Goal: Transaction & Acquisition: Obtain resource

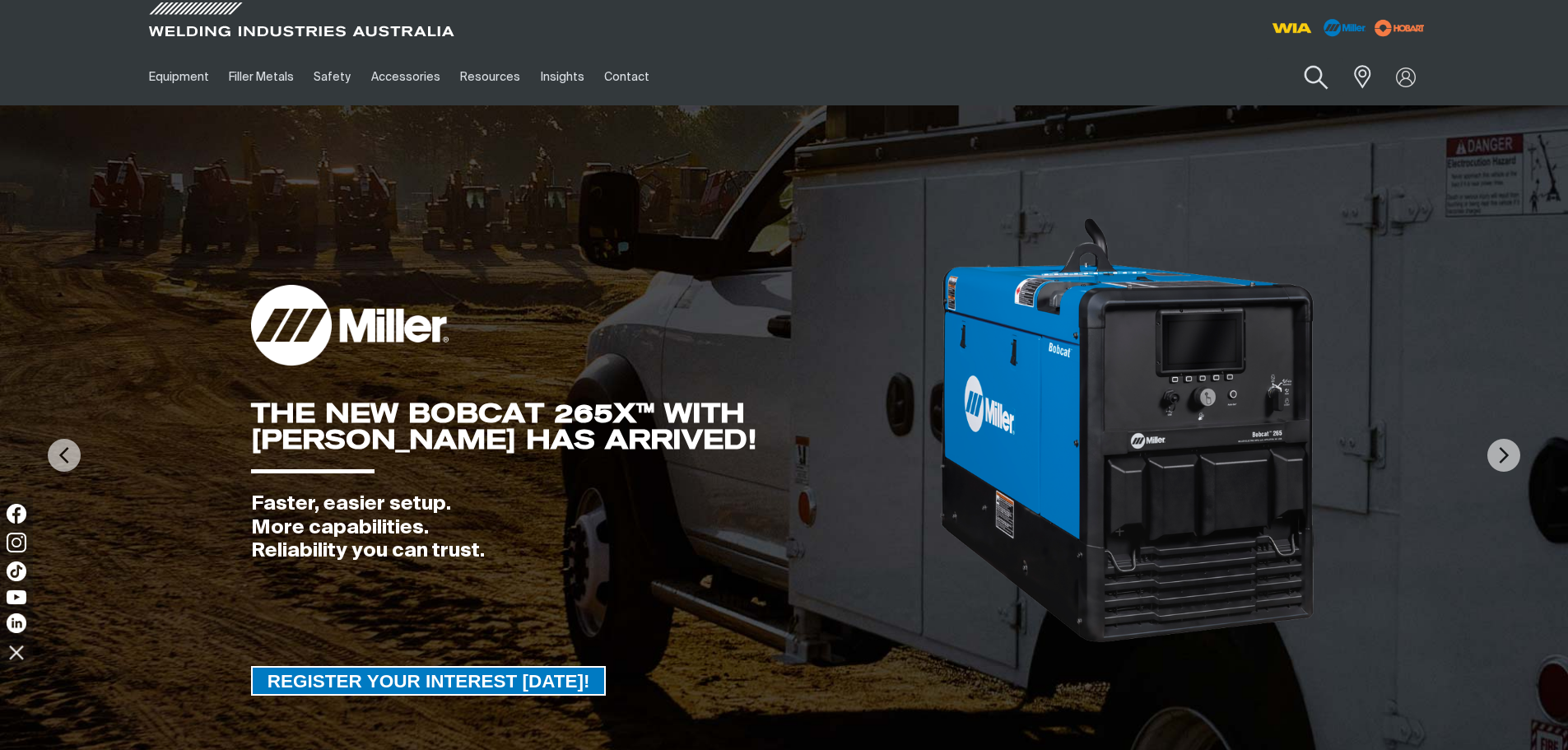
click at [1321, 82] on button "Search products" at bounding box center [1315, 77] width 67 height 46
click at [1258, 83] on input "Search" at bounding box center [1215, 77] width 253 height 37
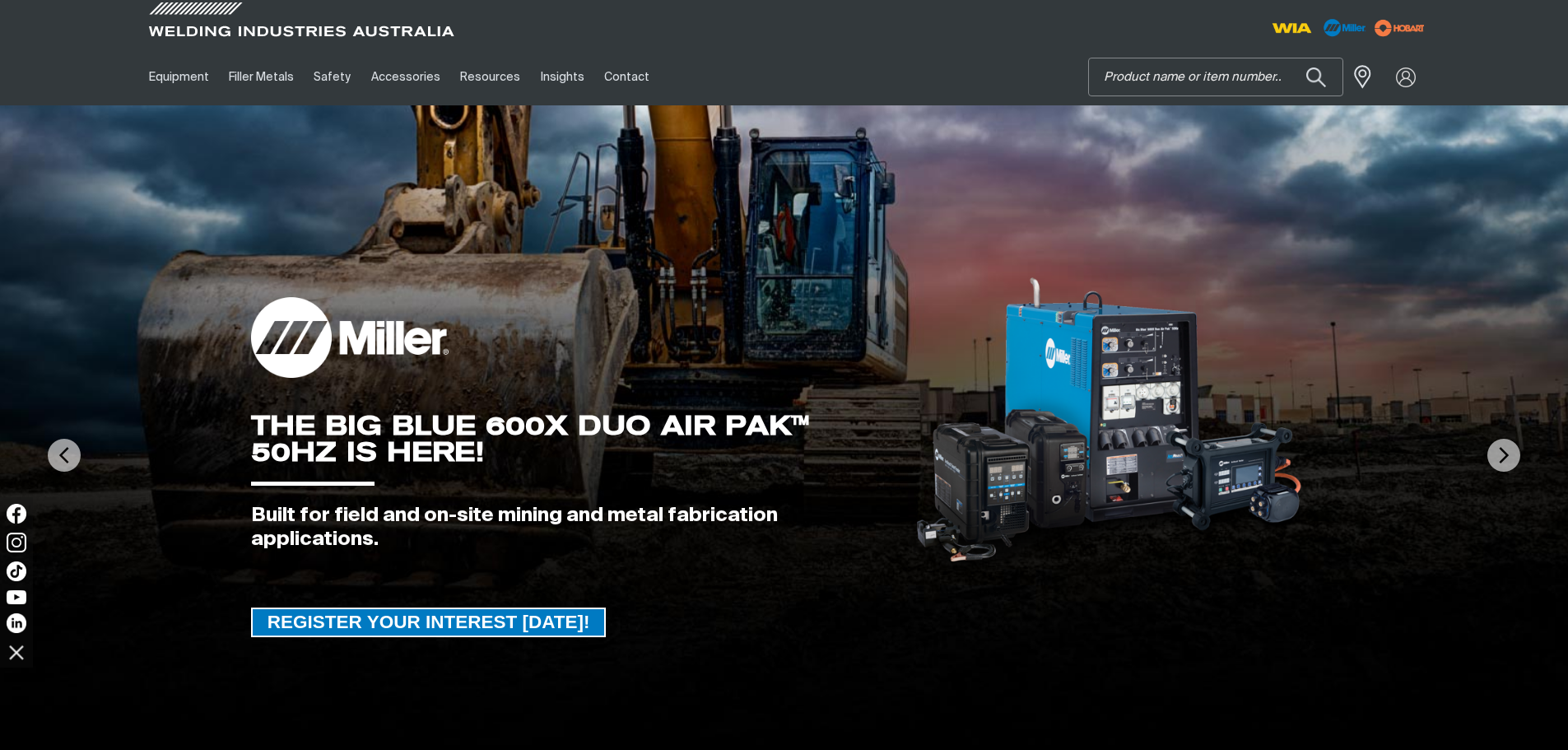
paste input "247444"
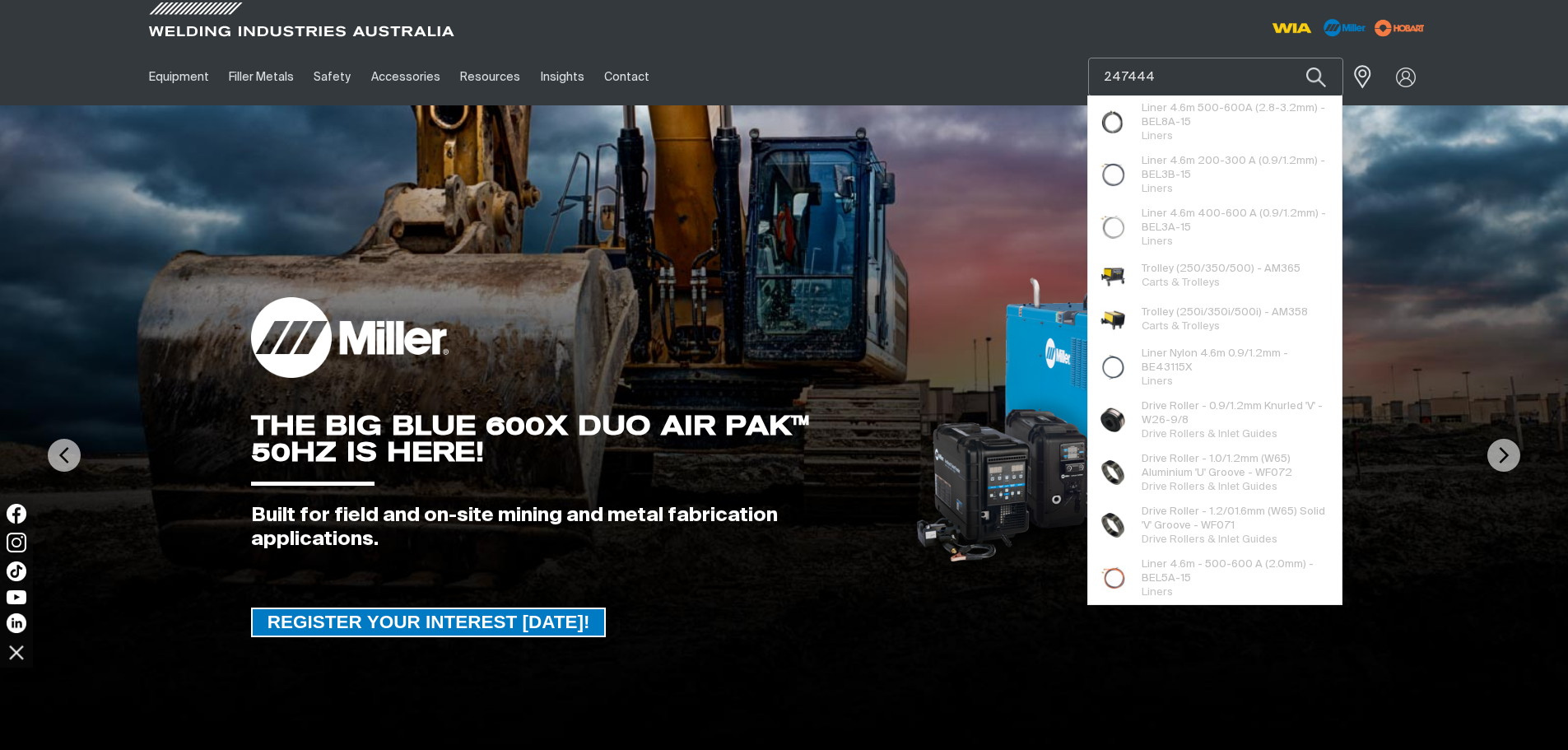
type input "247444"
click at [1288, 58] on button "Search products" at bounding box center [1316, 77] width 56 height 39
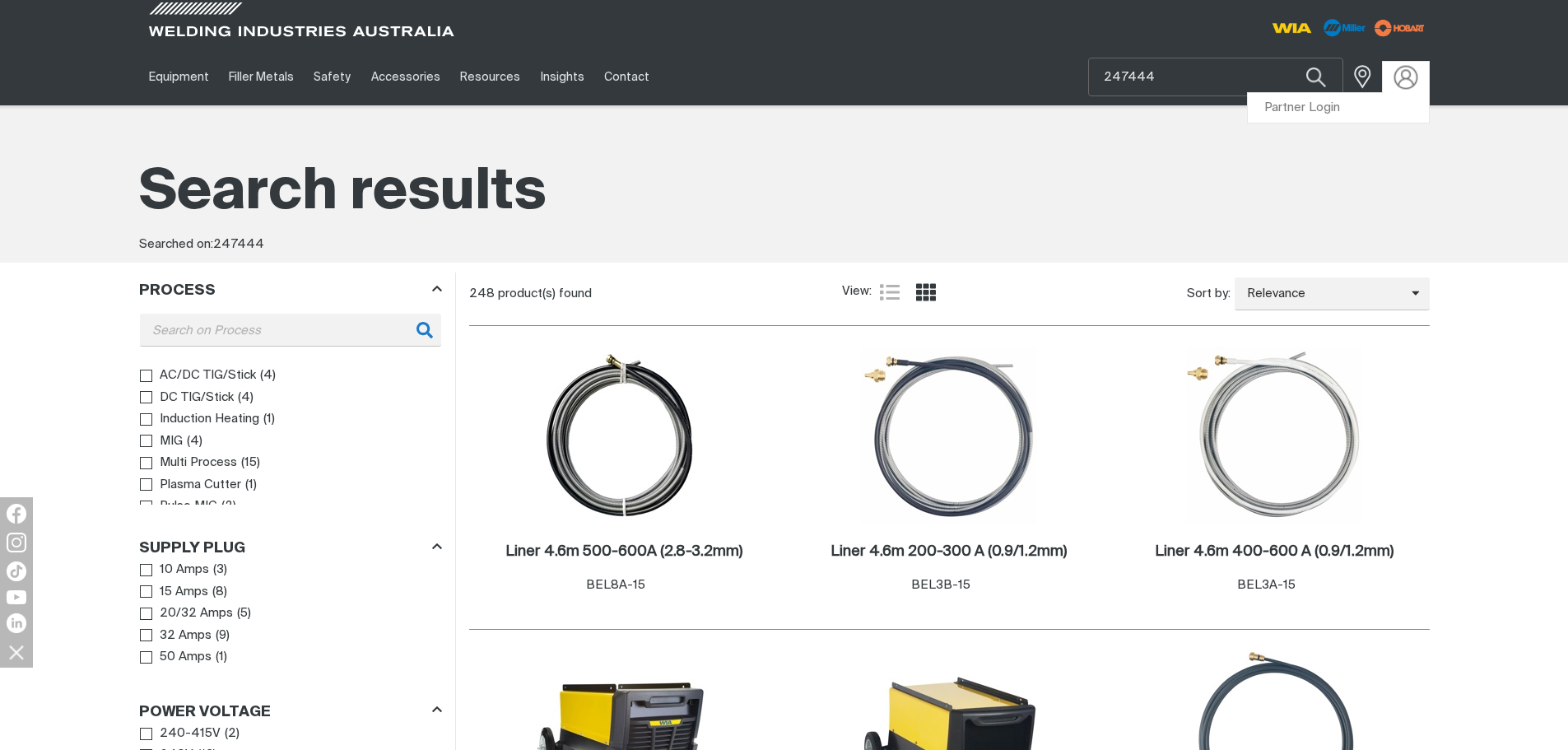
click at [1397, 74] on img at bounding box center [1405, 76] width 24 height 24
click at [1311, 106] on link "Partner Login" at bounding box center [1338, 108] width 181 height 31
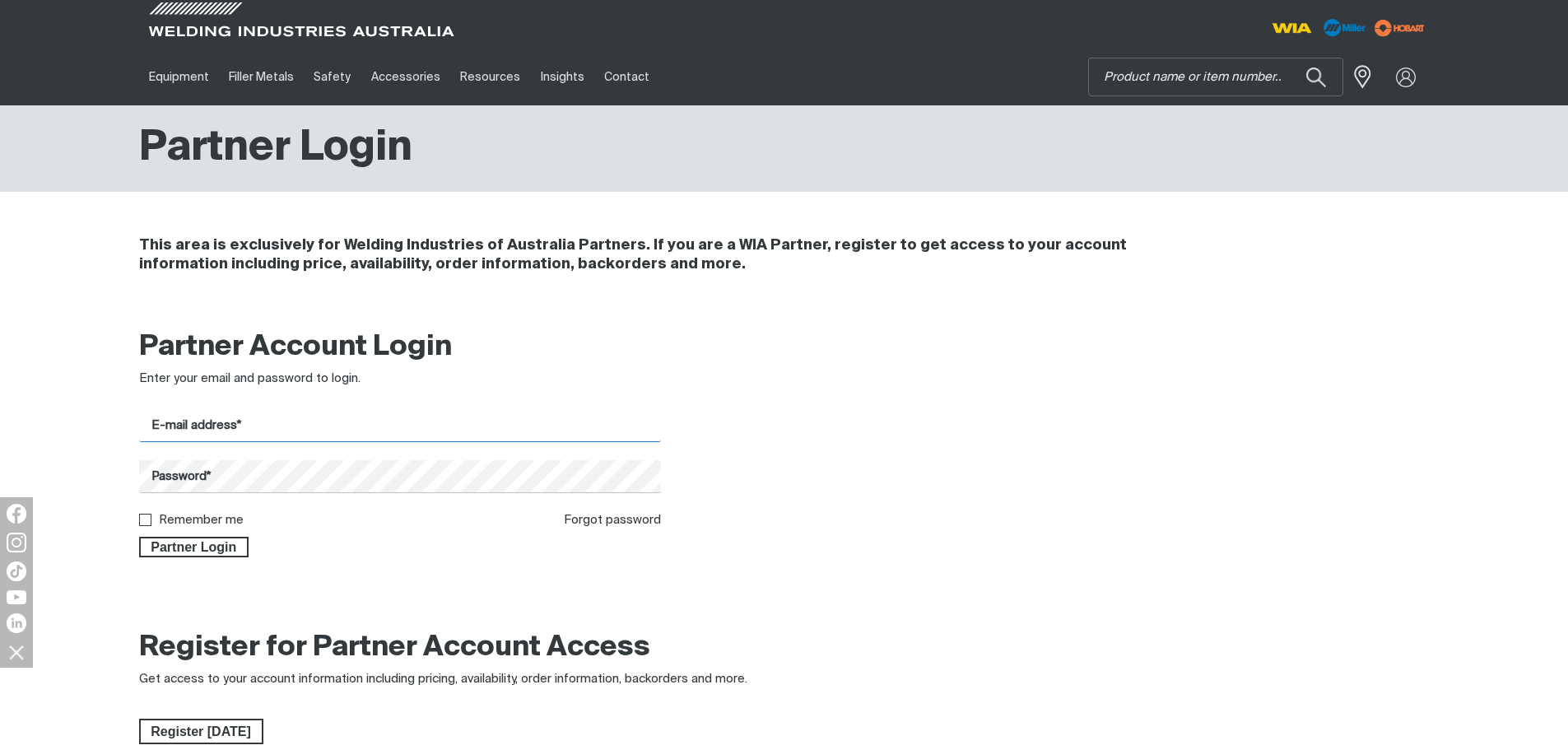
type input "[EMAIL_ADDRESS][DOMAIN_NAME]"
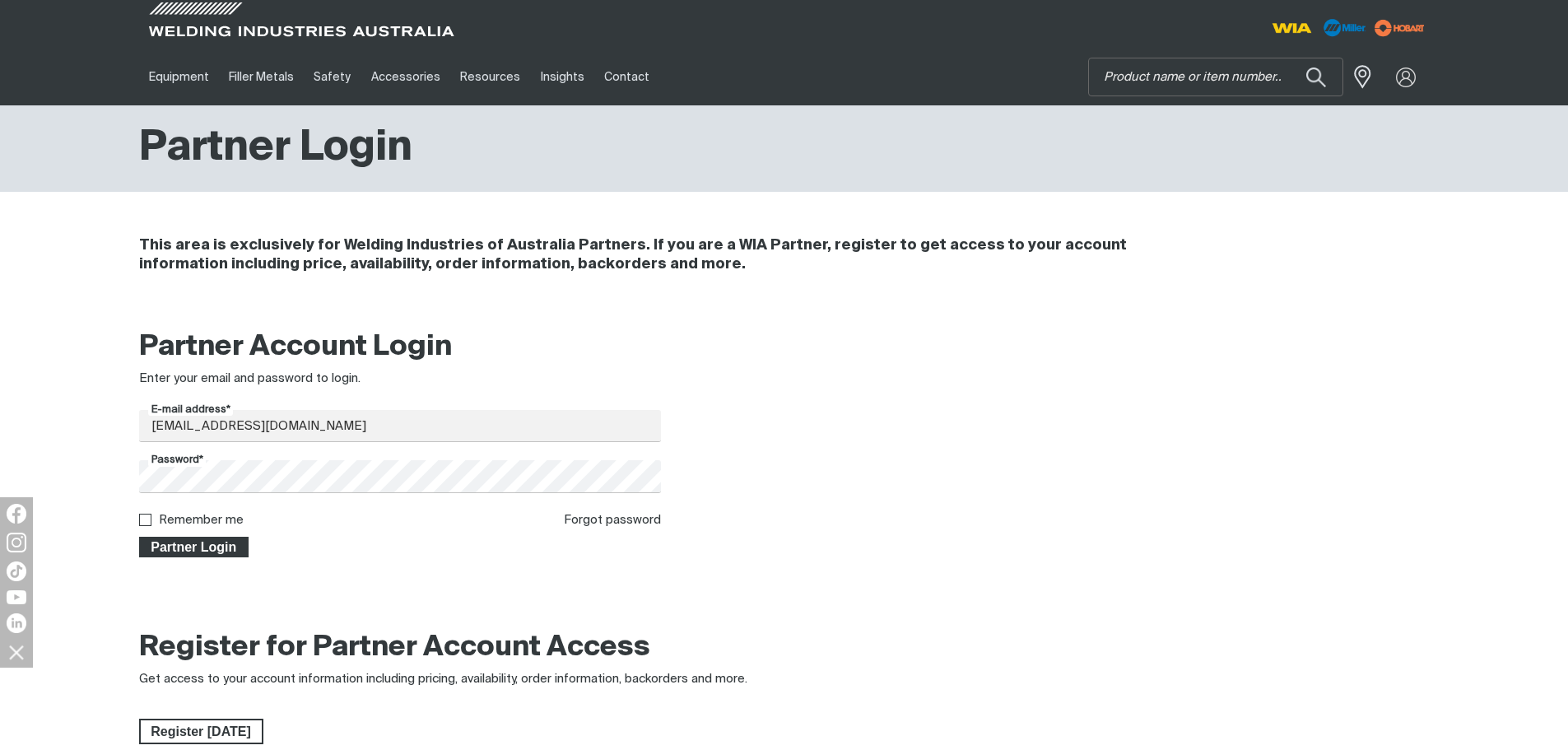
click at [202, 552] on span "Partner Login" at bounding box center [194, 547] width 107 height 21
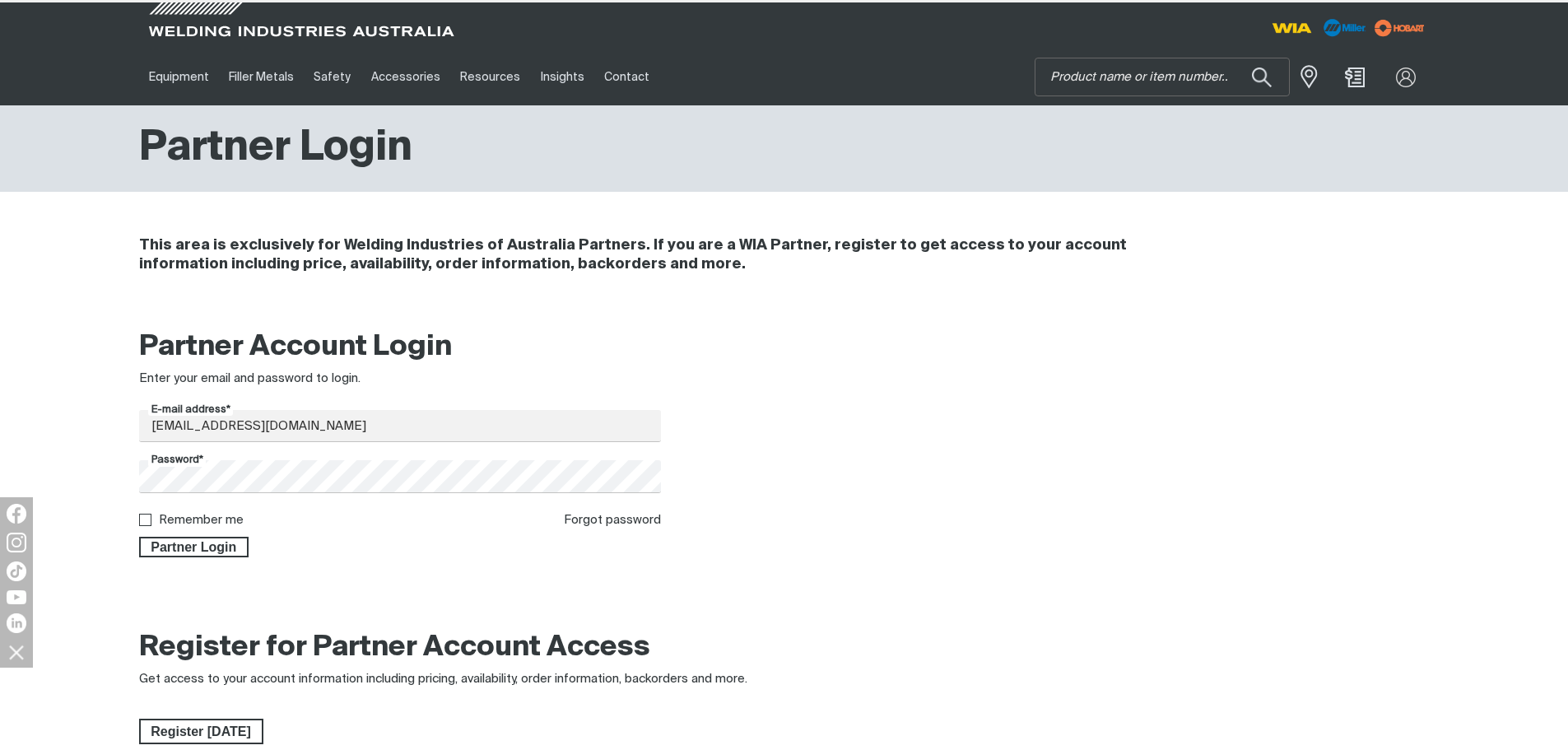
type input "247444"
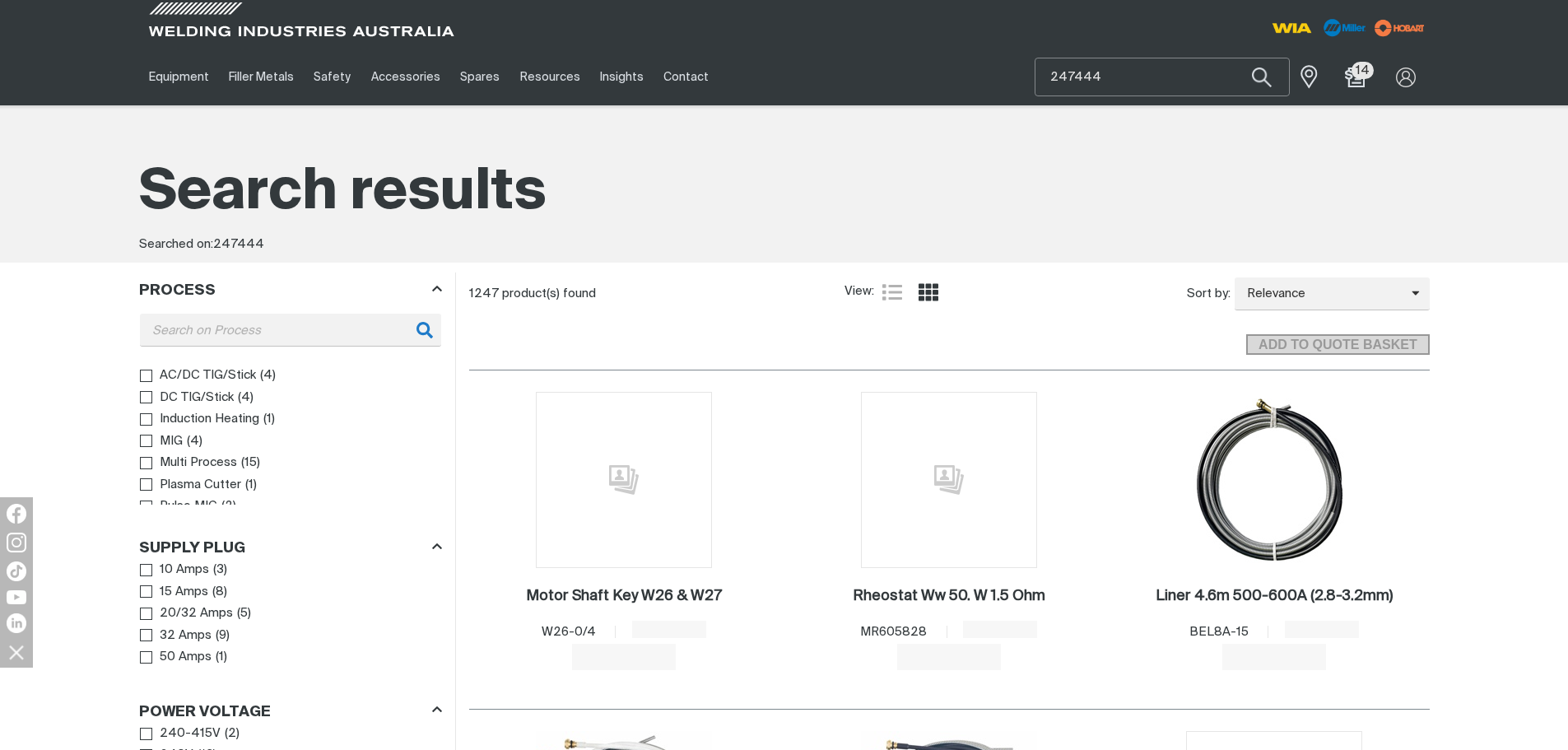
click at [1128, 74] on input "247444" at bounding box center [1162, 77] width 253 height 37
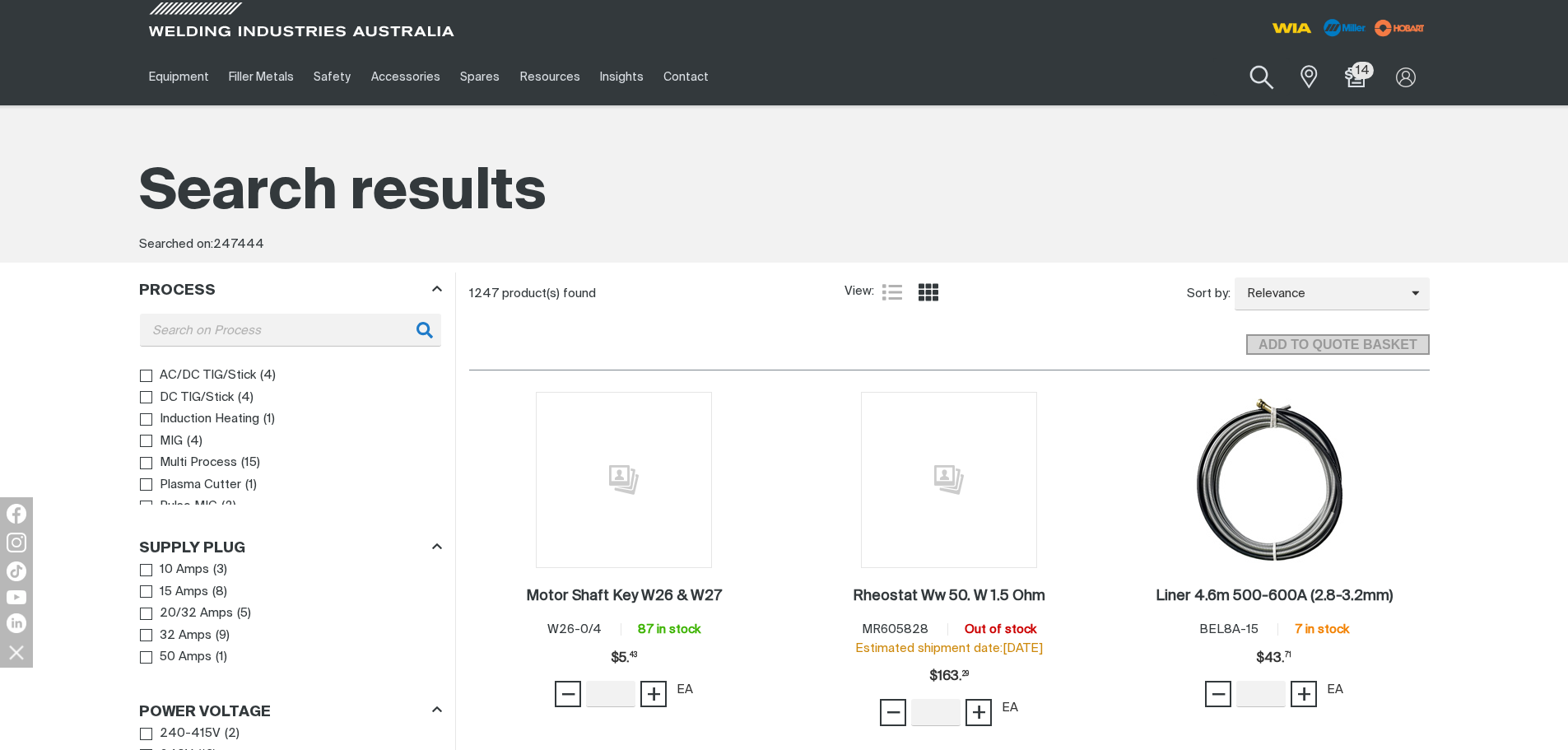
click at [1278, 87] on button "Search products" at bounding box center [1262, 77] width 67 height 46
drag, startPoint x: 1157, startPoint y: 88, endPoint x: 1034, endPoint y: 82, distance: 123.1
click at [1035, 82] on div "247444" at bounding box center [1162, 77] width 255 height 39
paste input "247444"
click at [1158, 57] on div "Search MR247444 When search results are available use up and down arrows to rev…" at bounding box center [1268, 76] width 323 height 57
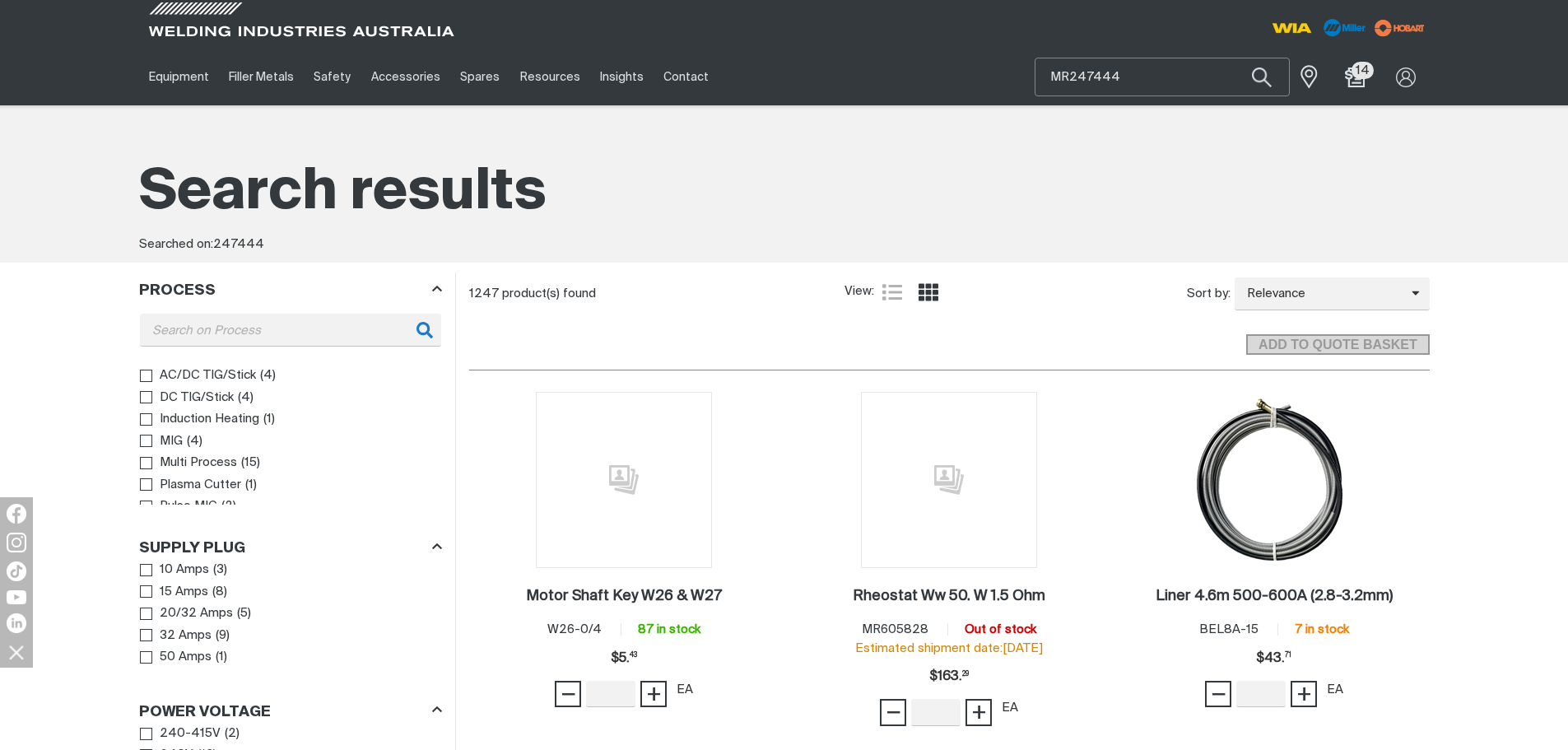
click at [1154, 69] on input "MR247444" at bounding box center [1162, 77] width 253 height 37
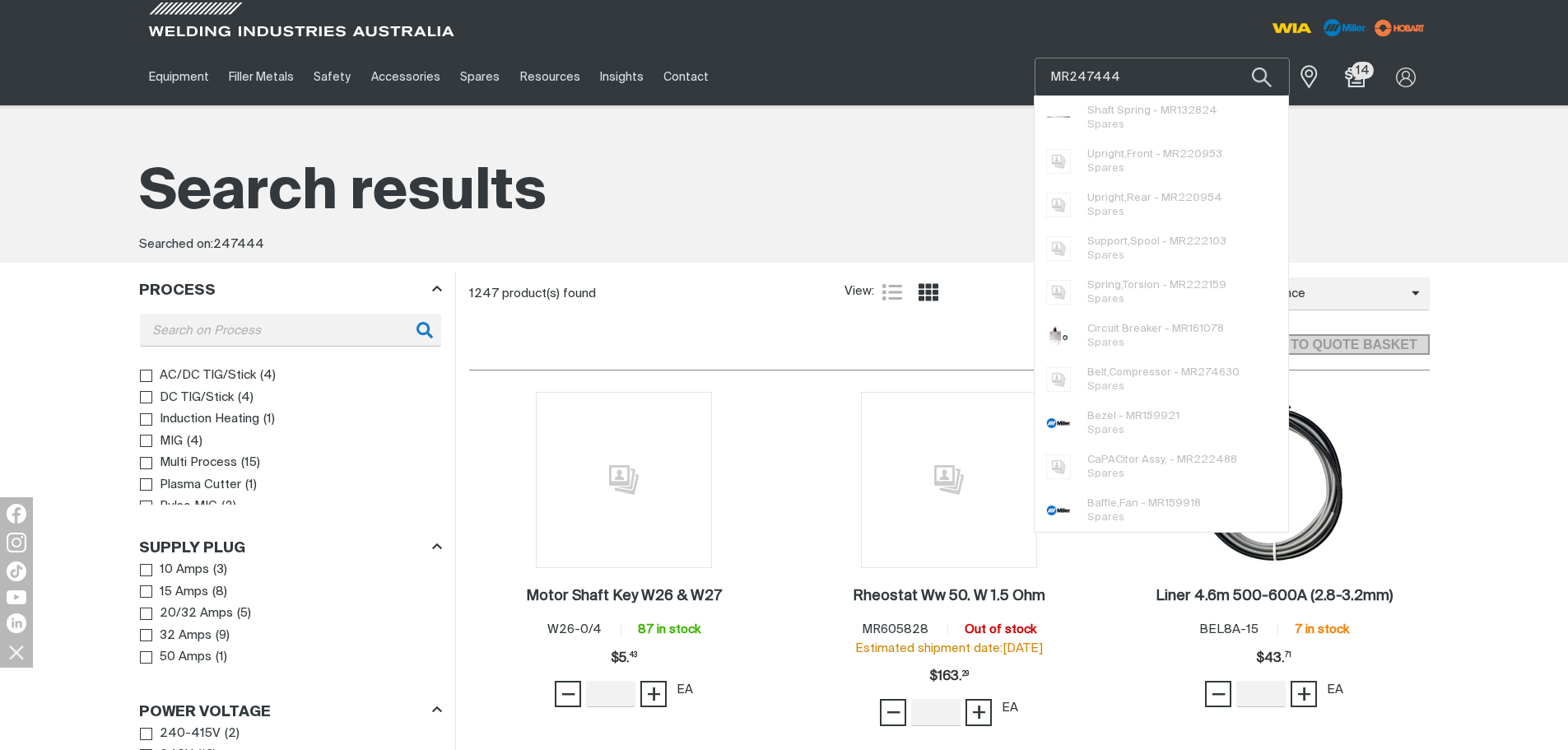
drag, startPoint x: 1165, startPoint y: 81, endPoint x: 1008, endPoint y: 76, distance: 157.1
click at [1008, 76] on div "Equipment Stick Welders TIG Welders MIG Welders Multi-Process Welders Engine Dr…" at bounding box center [784, 76] width 1290 height 57
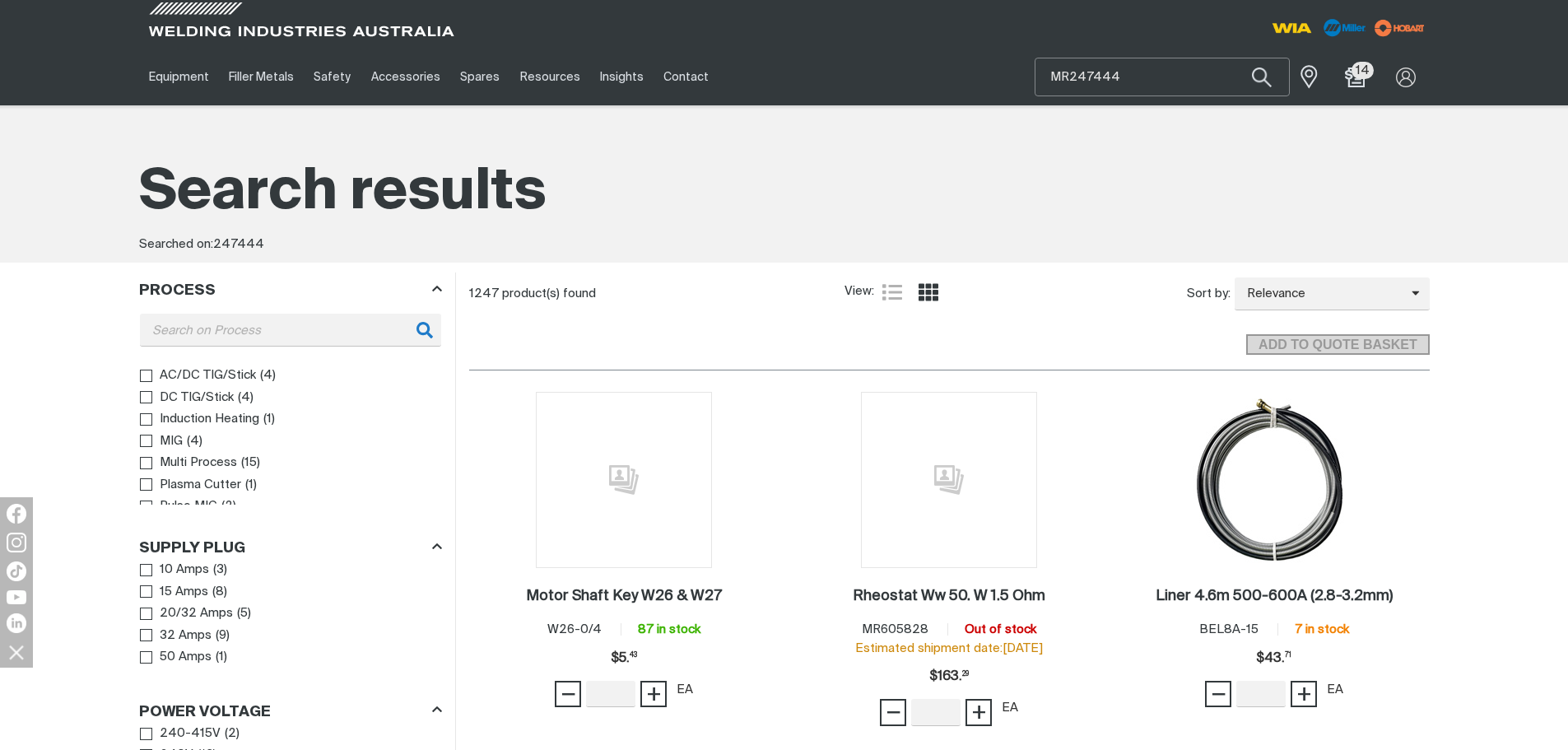
paste input "243820"
type input "243820"
click at [1140, 124] on span "Rotor,Generator 4 Pole - MR 243820 Spares" at bounding box center [1181, 118] width 188 height 33
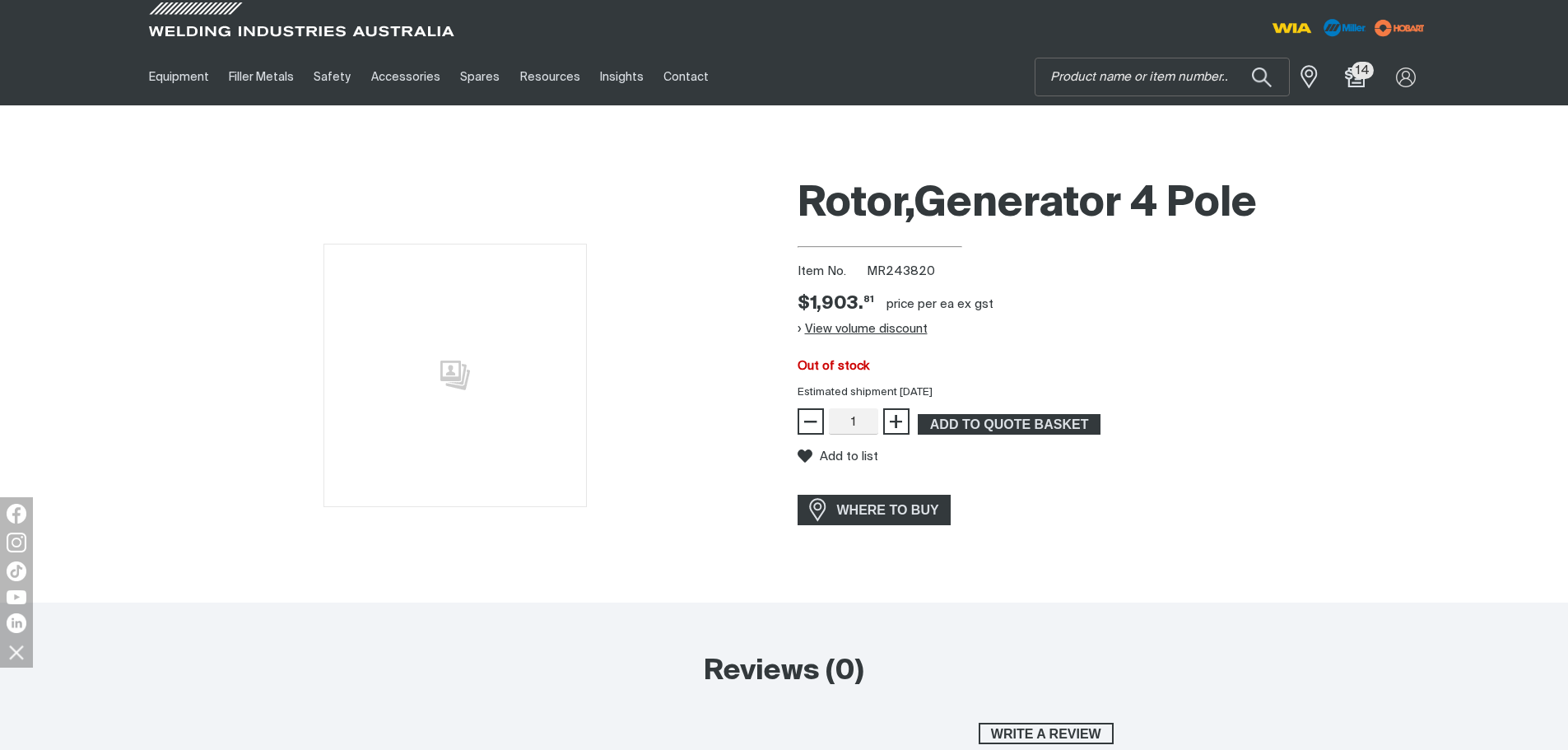
click at [898, 328] on button "View volume discount" at bounding box center [862, 329] width 130 height 26
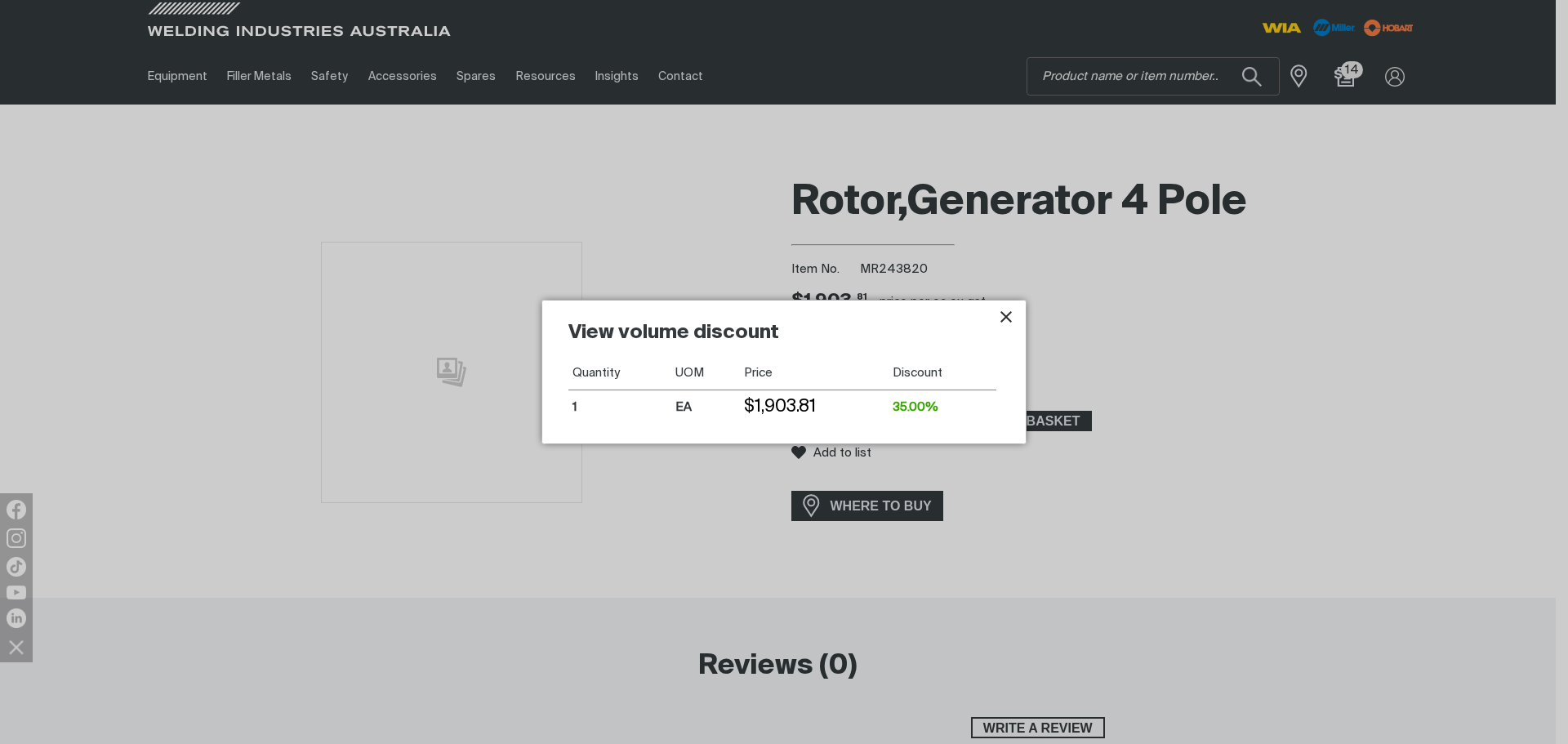
click at [1006, 316] on icon "Close pop-up overlay" at bounding box center [1006, 317] width 11 height 11
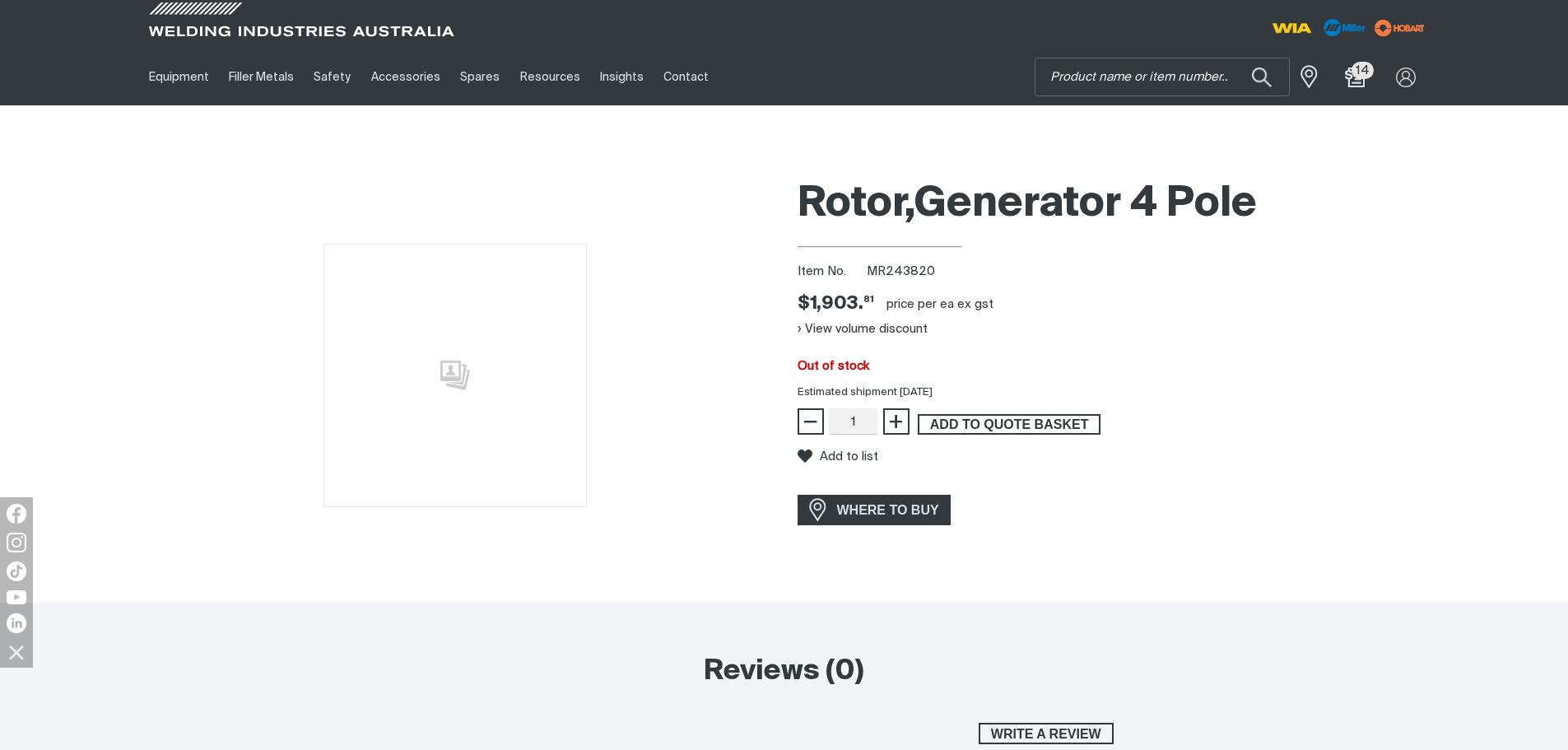
click at [1021, 420] on span "ADD TO QUOTE BASKET" at bounding box center [1009, 425] width 180 height 21
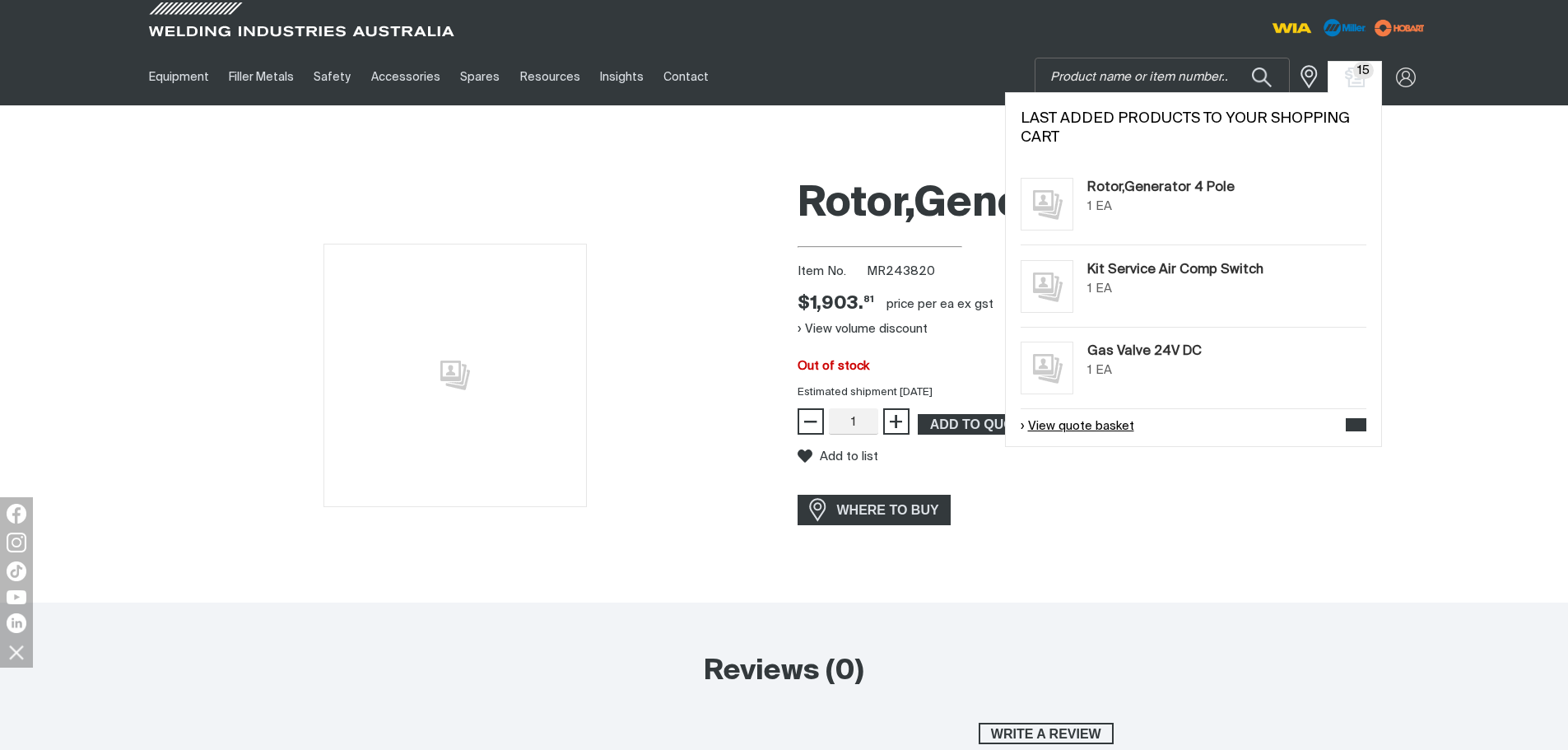
click at [1066, 418] on link "View quote basket" at bounding box center [1078, 427] width 114 height 19
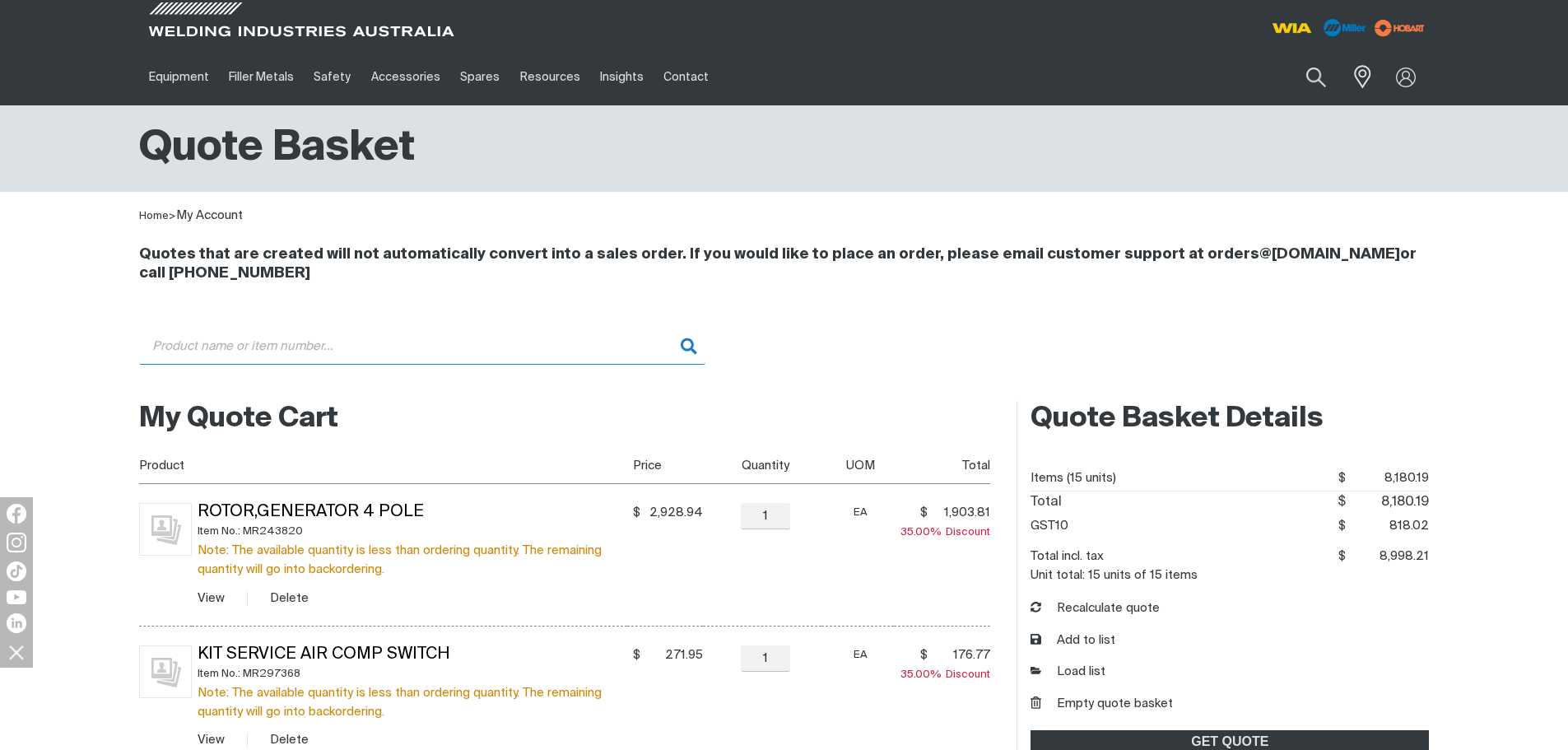
click at [388, 344] on input "Search" at bounding box center [423, 346] width 567 height 37
type input "247444"
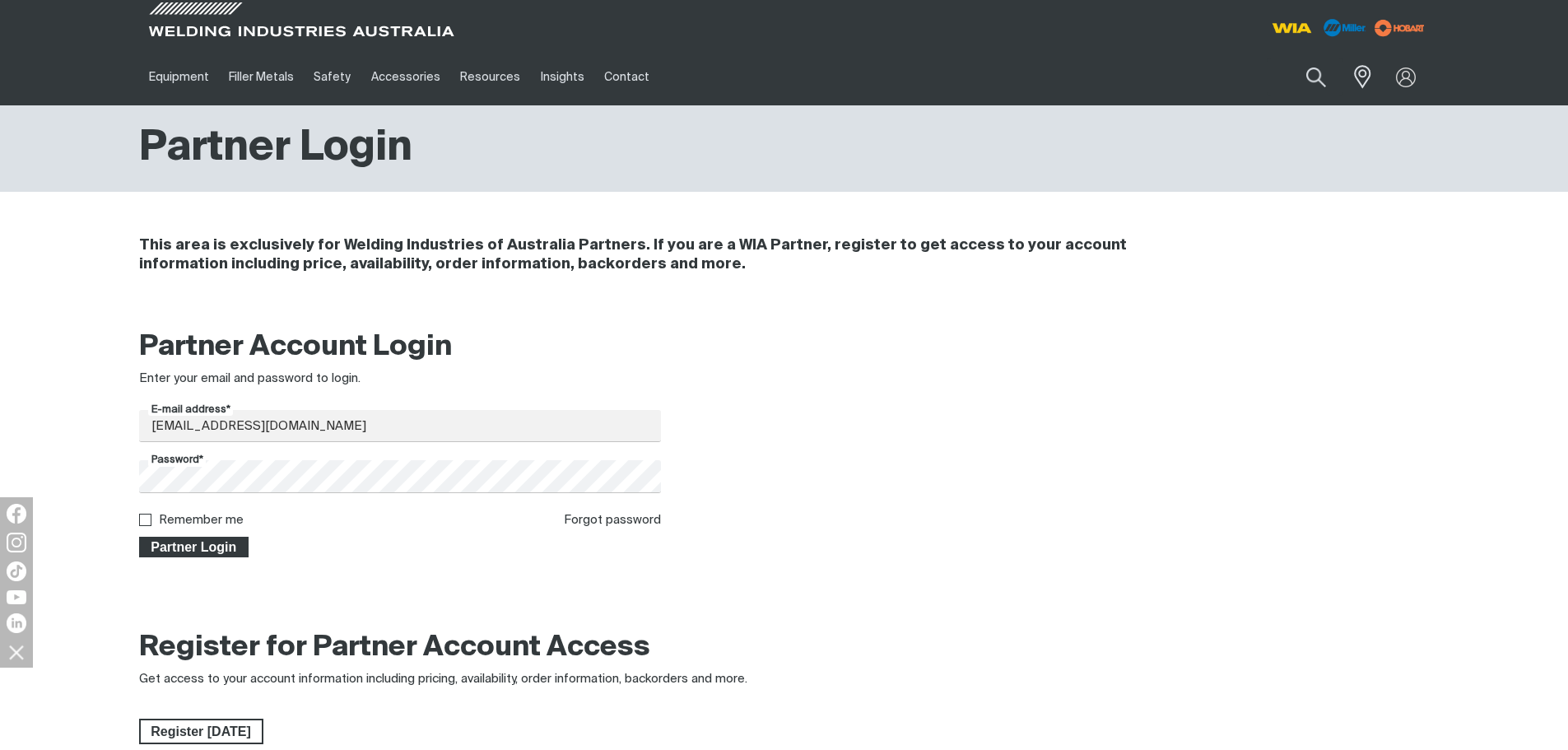
click at [214, 542] on span "Partner Login" at bounding box center [194, 547] width 107 height 21
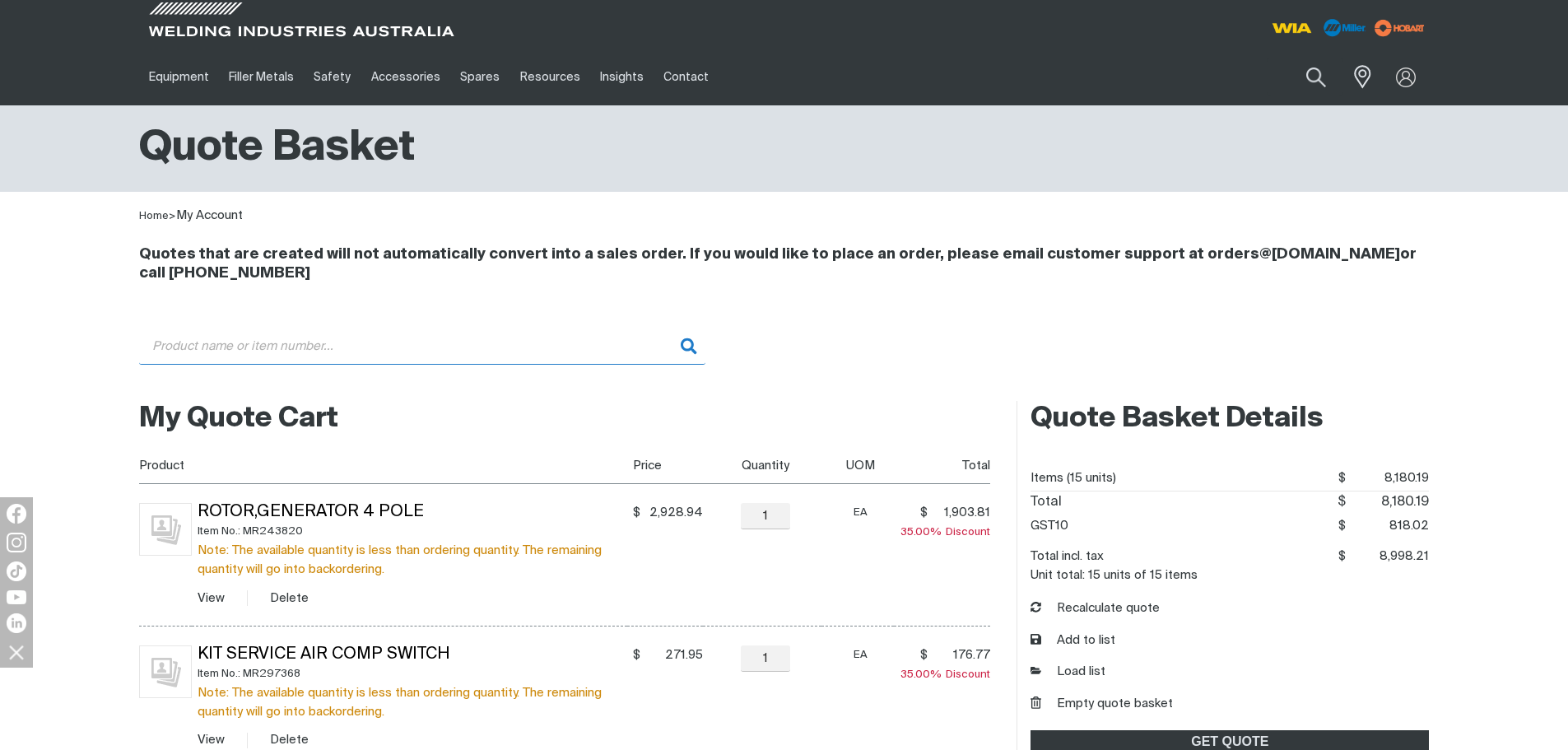
click at [594, 347] on input "Search" at bounding box center [423, 346] width 567 height 37
type input "242538"
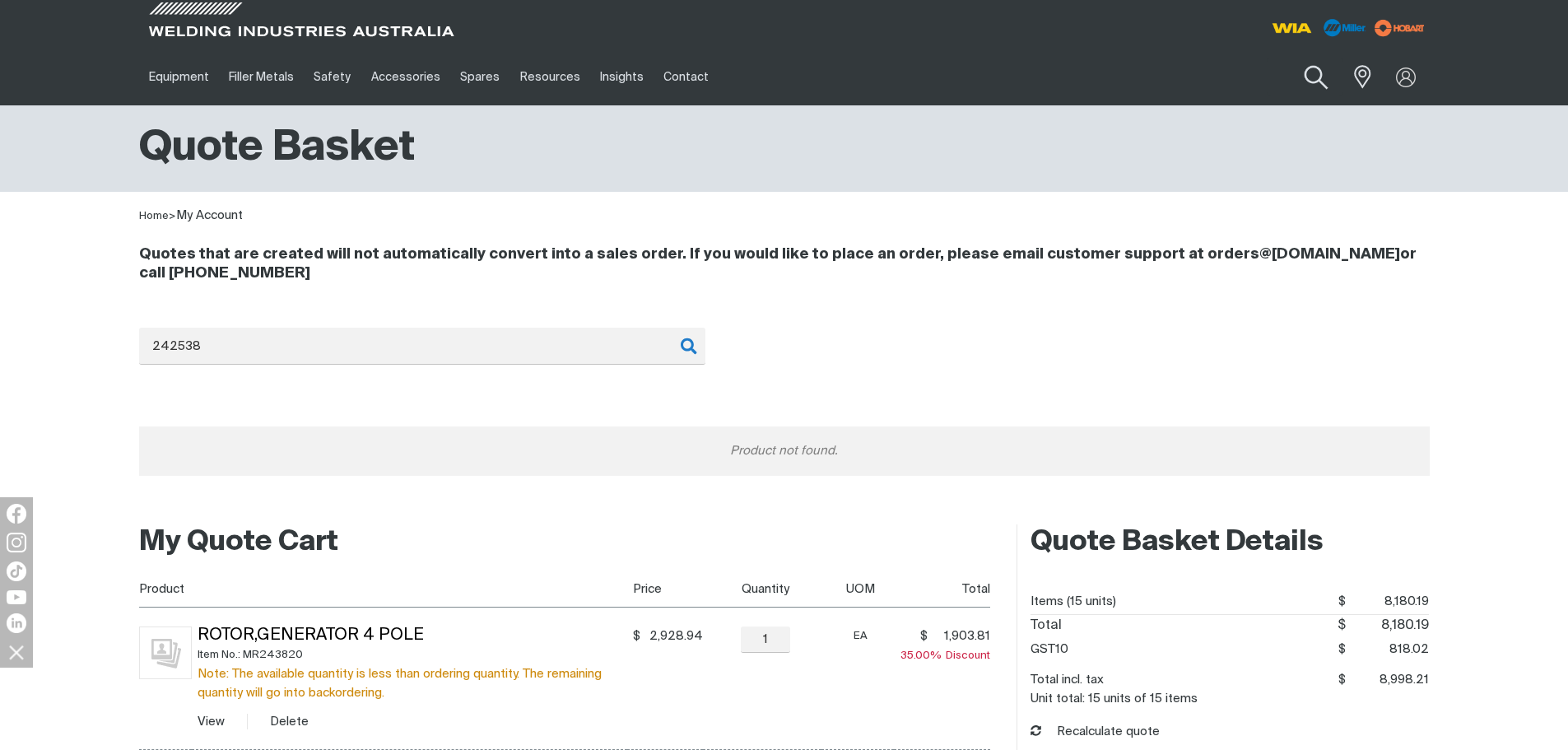
click at [1305, 74] on button "Search products" at bounding box center [1315, 77] width 67 height 46
click at [1221, 84] on input "Search" at bounding box center [1215, 77] width 253 height 37
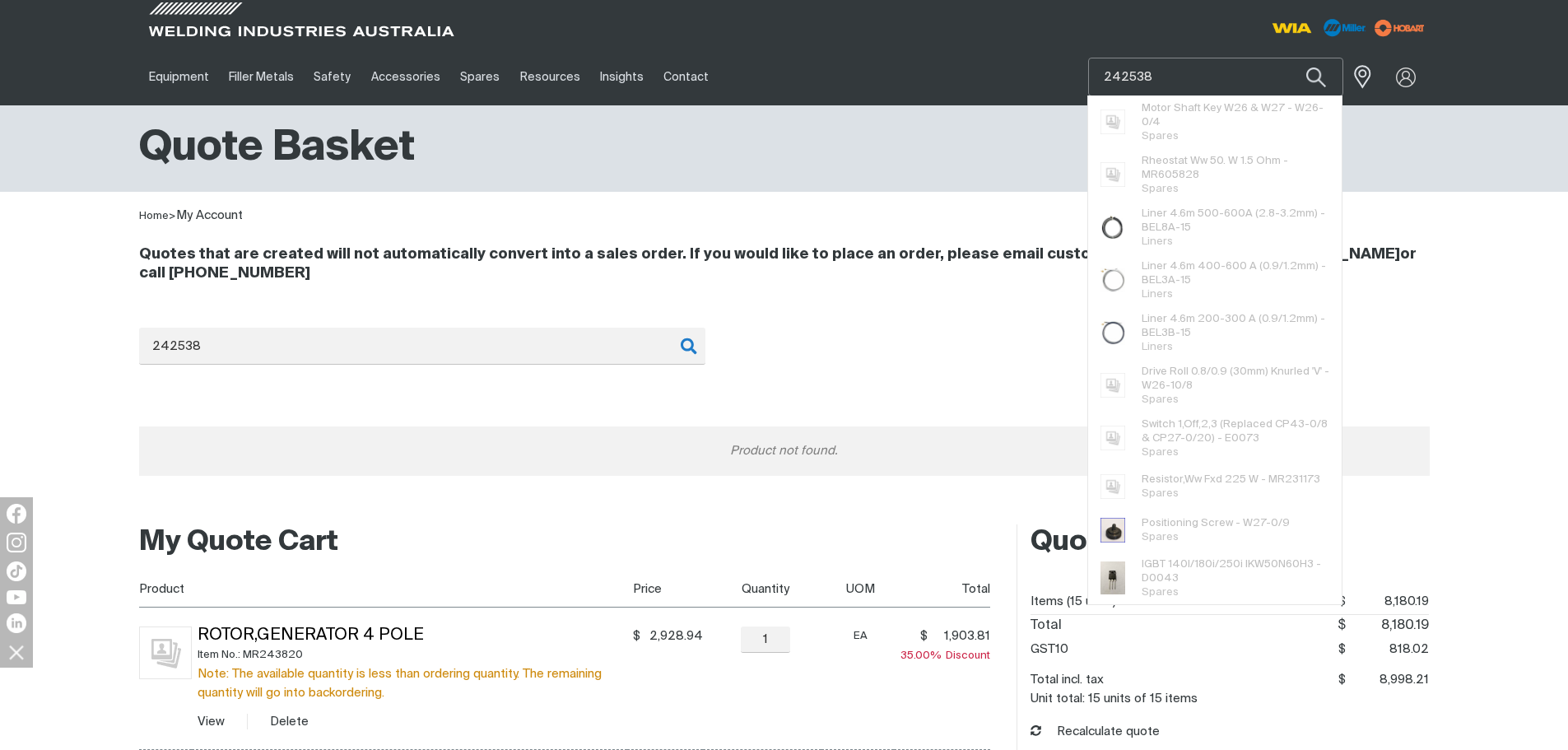
click at [1108, 70] on input "242538" at bounding box center [1215, 77] width 253 height 37
click at [1103, 71] on input "242538" at bounding box center [1215, 77] width 253 height 37
click at [1198, 80] on input "MR242538" at bounding box center [1215, 77] width 253 height 37
type input "MR242538"
click at [1288, 58] on button "Search products" at bounding box center [1316, 77] width 56 height 39
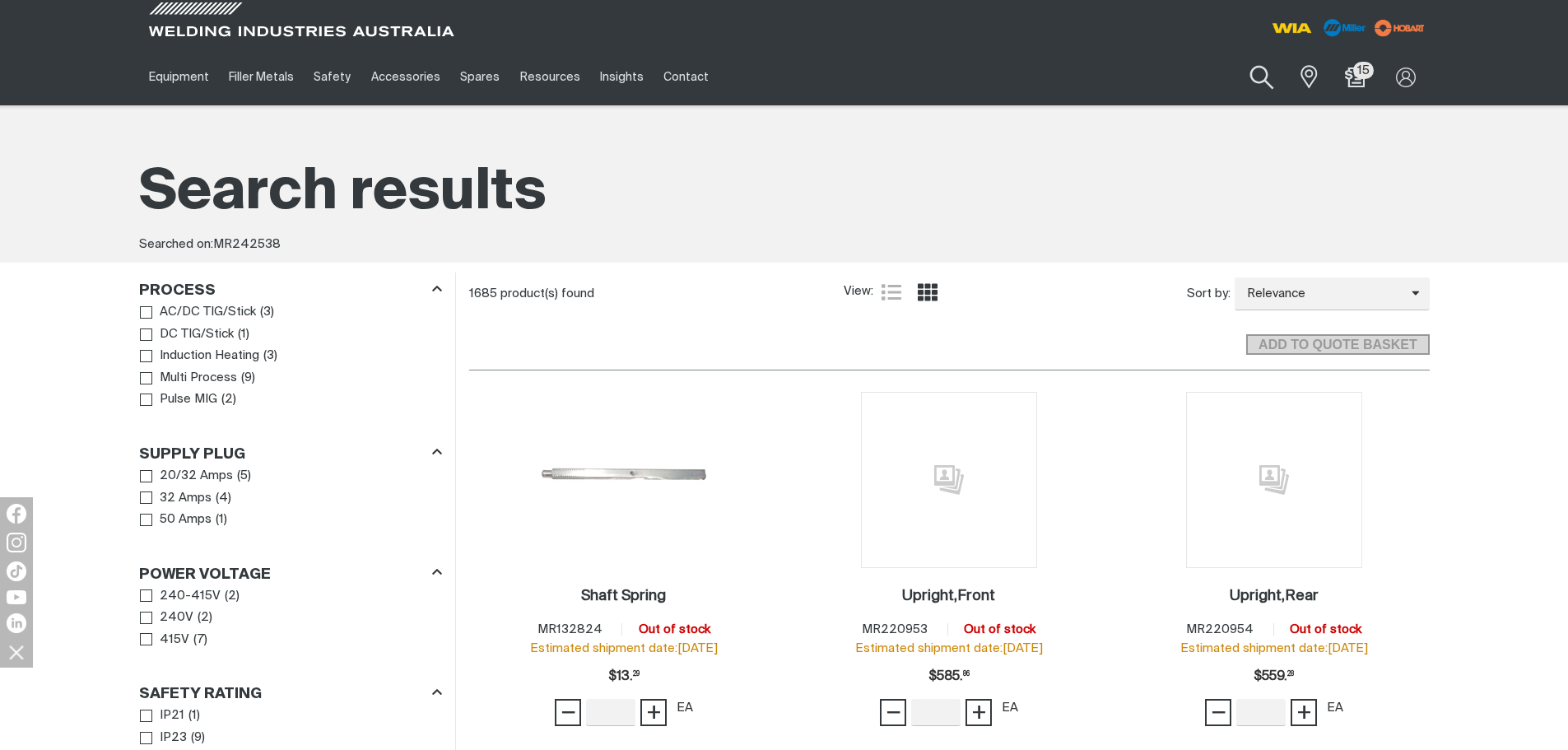
click at [1263, 74] on button "Search products" at bounding box center [1262, 77] width 67 height 46
drag, startPoint x: 1215, startPoint y: 88, endPoint x: 999, endPoint y: 72, distance: 216.6
click at [999, 72] on div "Equipment Stick Welders TIG Welders MIG Welders Multi-Process Welders Engine Dr…" at bounding box center [784, 76] width 1290 height 57
paste input "242527"
type input "242527"
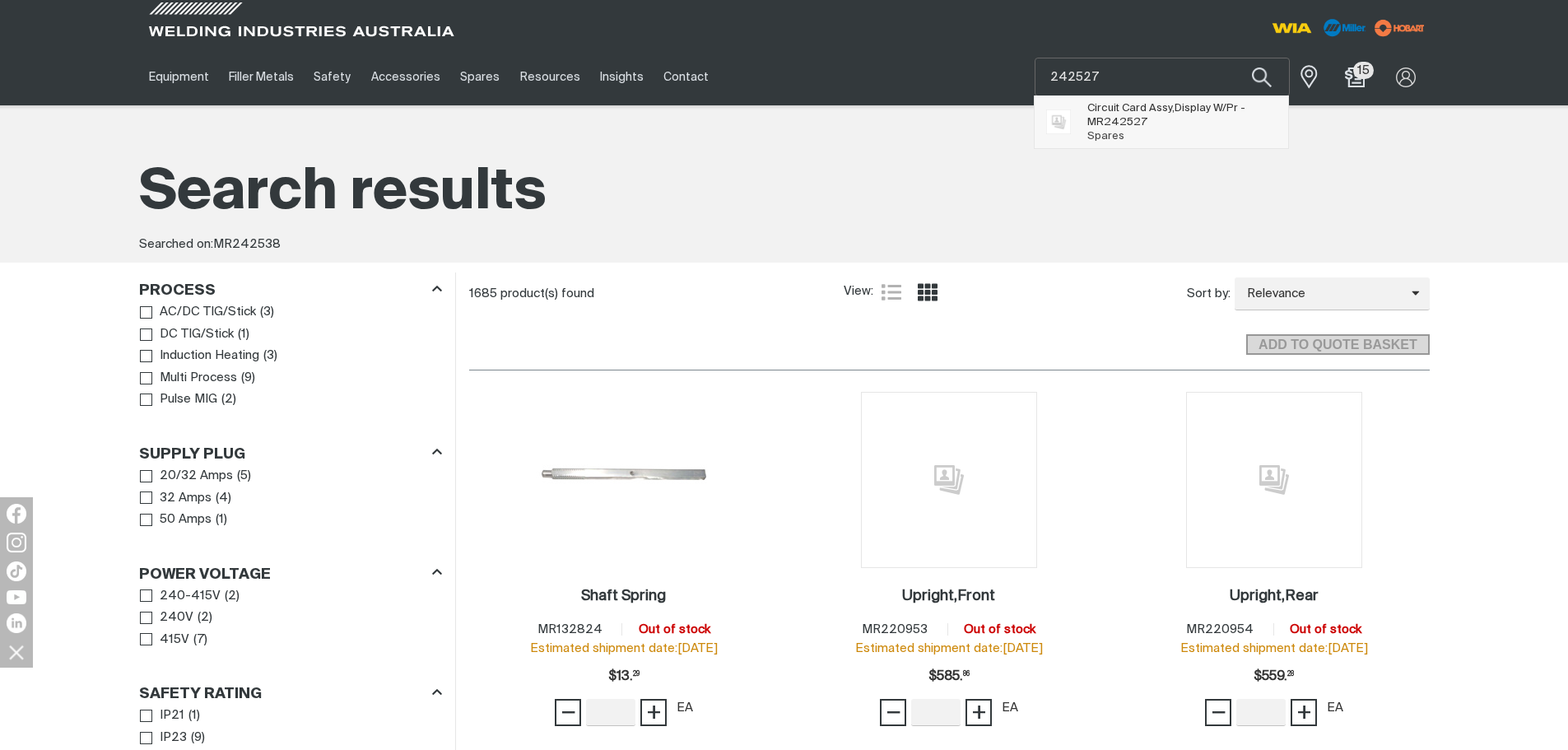
click at [1108, 115] on span "Circuit Card Assy,Display W/Pr - MR 242527" at bounding box center [1181, 115] width 189 height 28
